Goal: Obtain resource: Download file/media

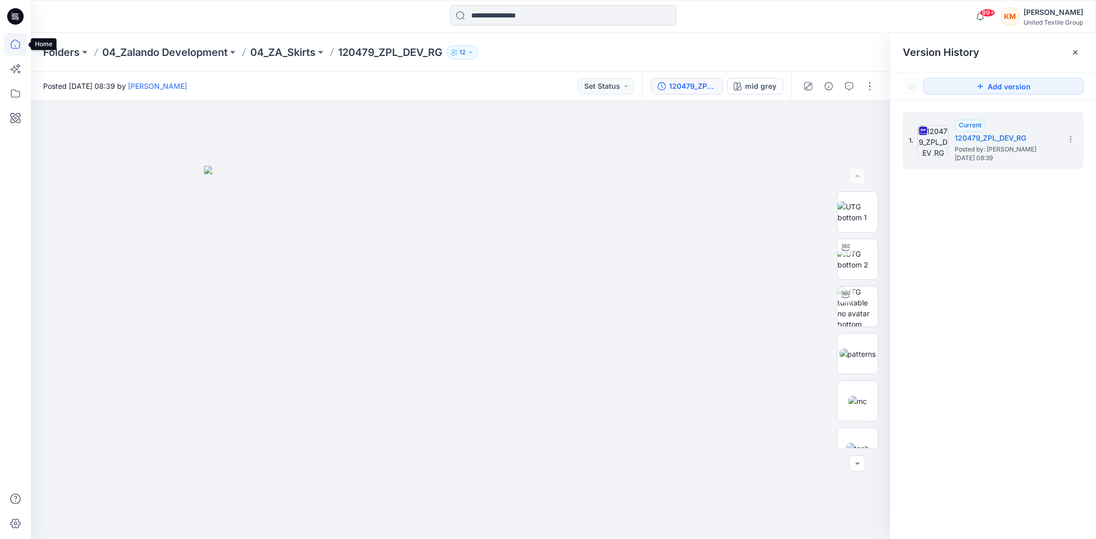
click at [12, 45] on icon at bounding box center [15, 44] width 23 height 23
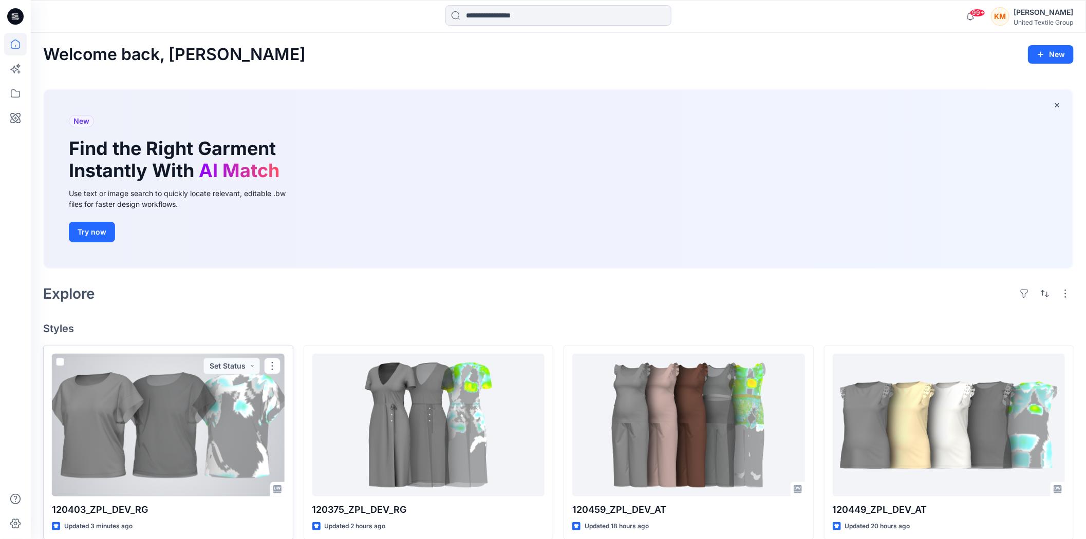
click at [183, 406] on div at bounding box center [168, 425] width 233 height 143
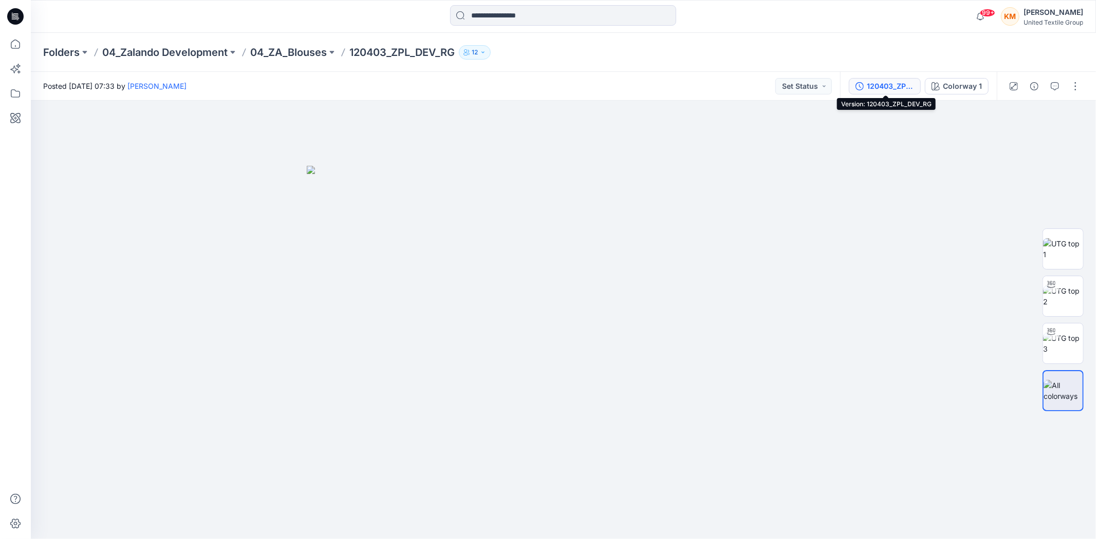
click at [892, 86] on div "120403_ZPL_DEV_RG" at bounding box center [889, 86] width 47 height 11
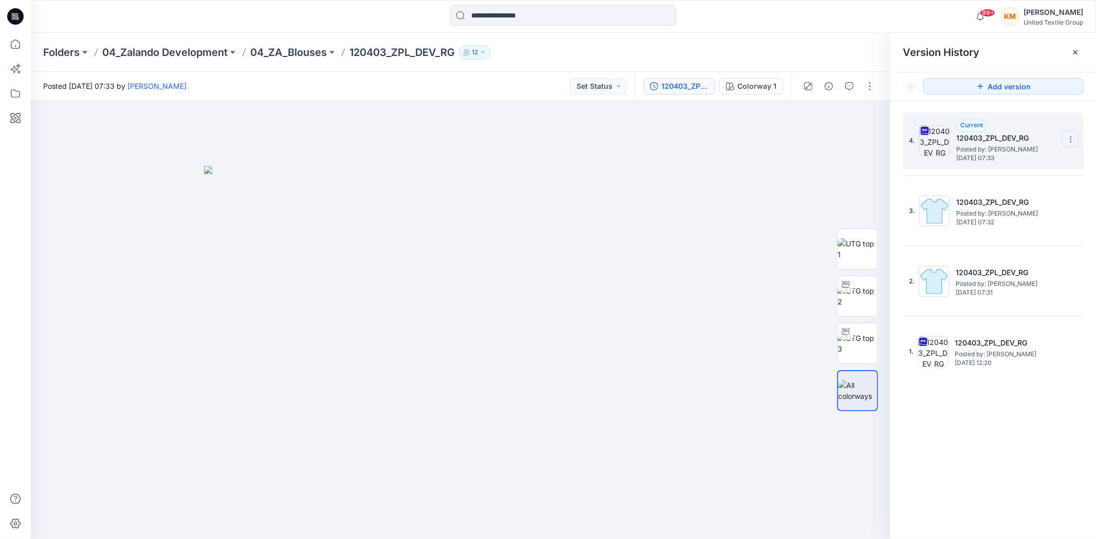
click at [1067, 139] on icon at bounding box center [1070, 139] width 8 height 8
click at [1026, 160] on span "Download Source BW File" at bounding box center [1018, 160] width 86 height 12
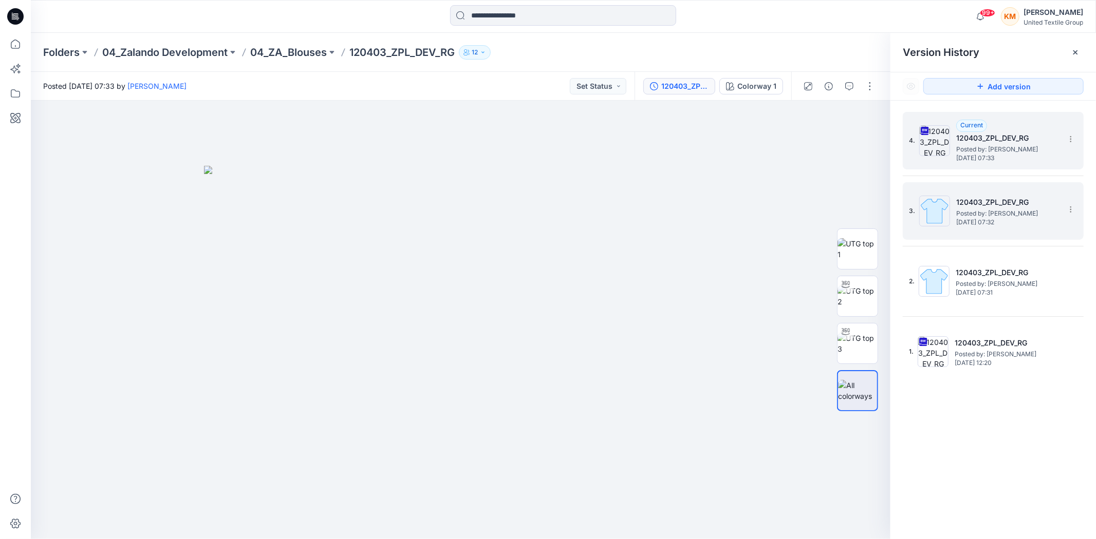
click at [984, 212] on span "Posted by: [PERSON_NAME]" at bounding box center [1007, 214] width 103 height 10
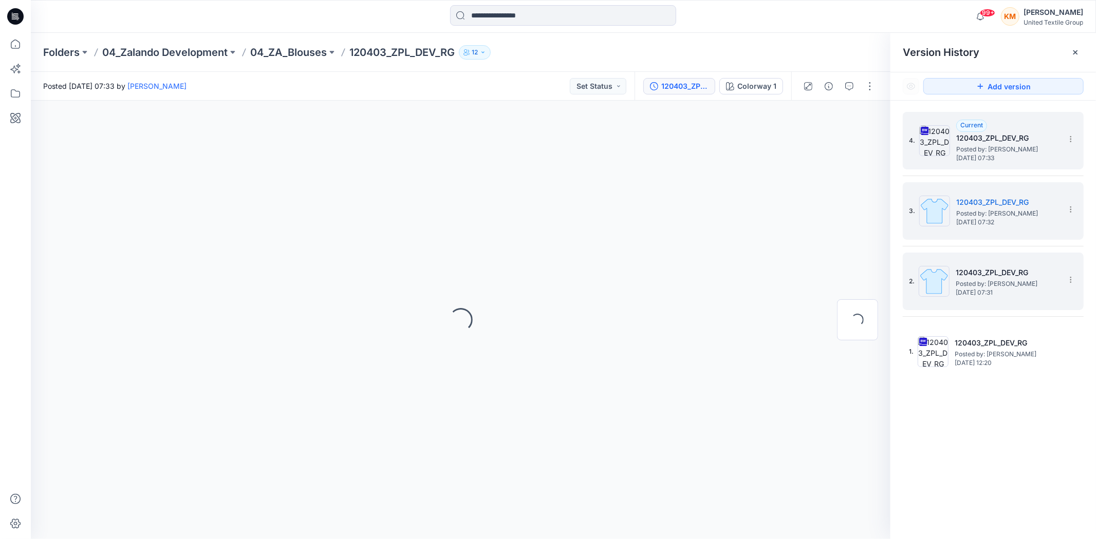
click at [973, 279] on span "Posted by: [PERSON_NAME]" at bounding box center [1006, 284] width 103 height 10
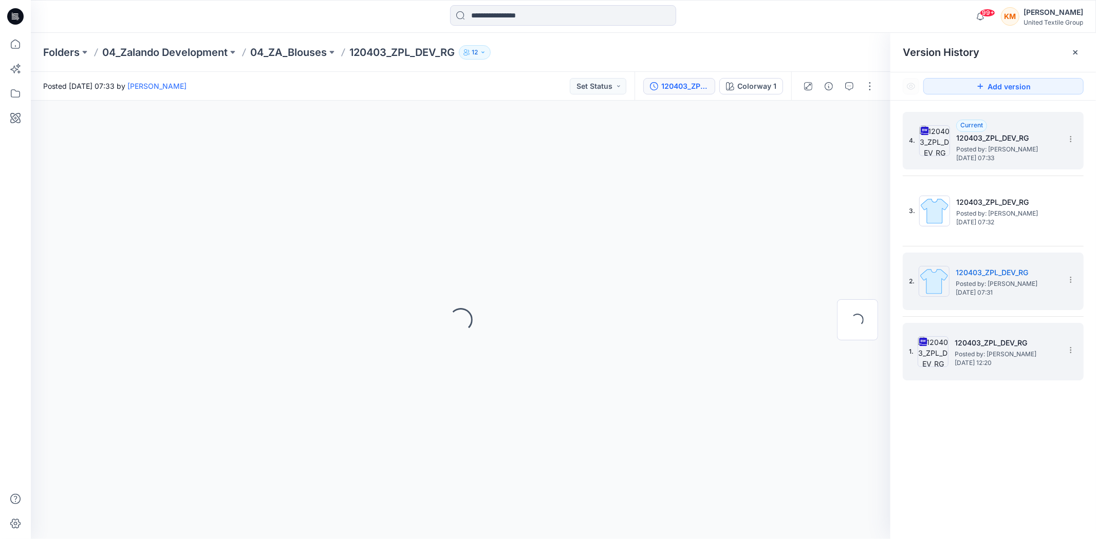
click at [990, 361] on span "[DATE] 12:20" at bounding box center [1005, 363] width 103 height 7
